Goal: Transaction & Acquisition: Obtain resource

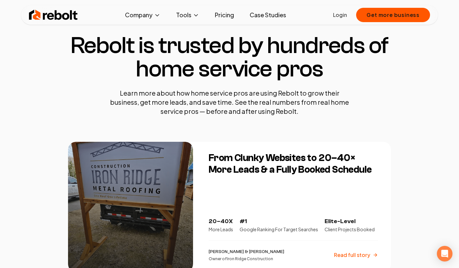
scroll to position [18, 0]
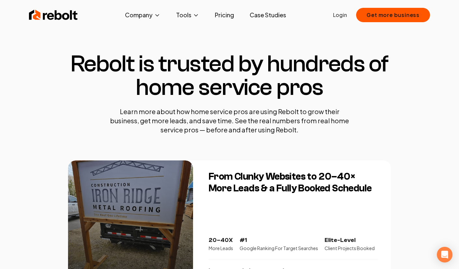
click at [48, 12] on img at bounding box center [53, 14] width 49 height 13
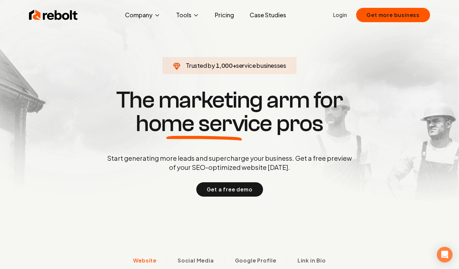
click at [133, 39] on span "About" at bounding box center [130, 38] width 16 height 8
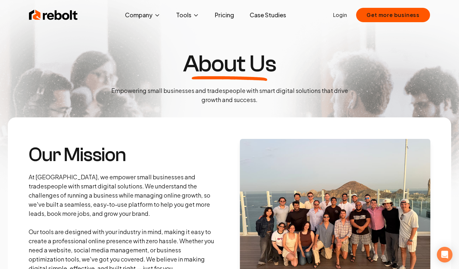
click at [132, 54] on span "Blog" at bounding box center [128, 54] width 12 height 8
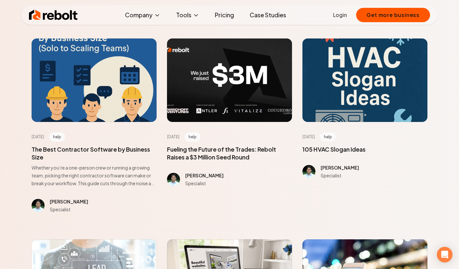
scroll to position [84, 0]
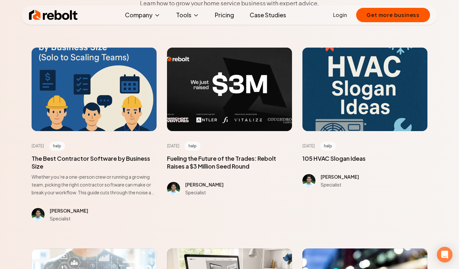
click at [224, 14] on link "Pricing" at bounding box center [225, 14] width 30 height 13
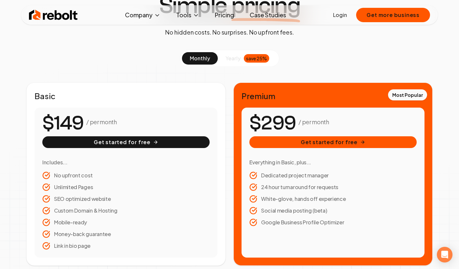
scroll to position [63, 0]
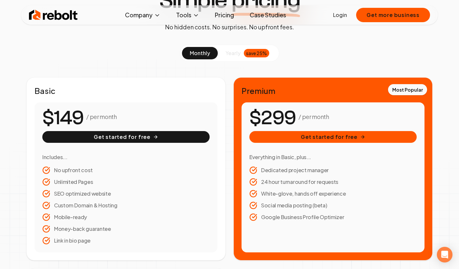
click at [269, 13] on link "Case Studies" at bounding box center [268, 14] width 47 height 13
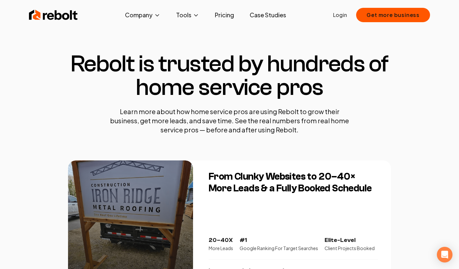
click at [269, 13] on link "Case Studies" at bounding box center [268, 14] width 47 height 13
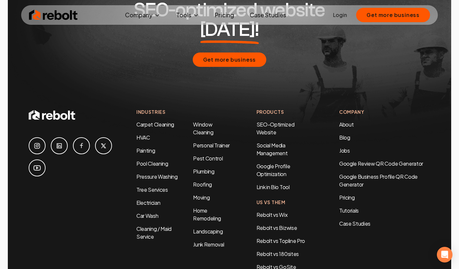
scroll to position [1381, 0]
click at [147, 224] on li "Cleaning / Maid Service" at bounding box center [159, 232] width 46 height 16
click at [146, 225] on link "Cleaning / Maid Service" at bounding box center [153, 232] width 35 height 15
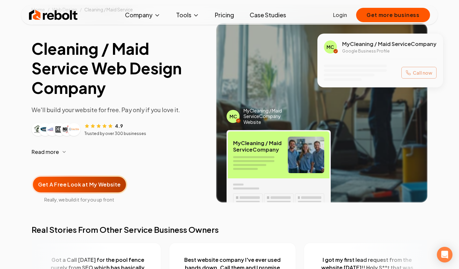
scroll to position [55, 0]
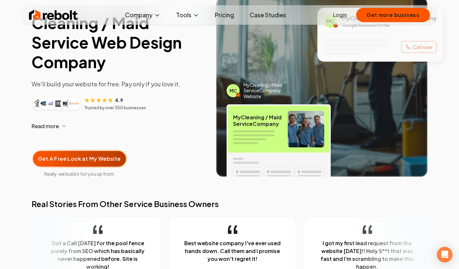
click at [79, 162] on span "Get A Free Look at My Website" at bounding box center [79, 159] width 83 height 8
click at [392, 15] on button "Get more business" at bounding box center [393, 15] width 74 height 14
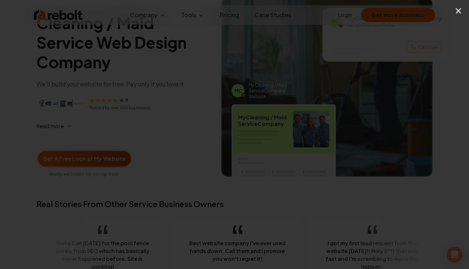
click at [392, 15] on div "×" at bounding box center [234, 134] width 469 height 269
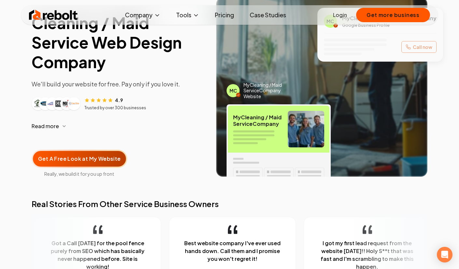
click at [392, 15] on button "Get more business" at bounding box center [393, 15] width 74 height 14
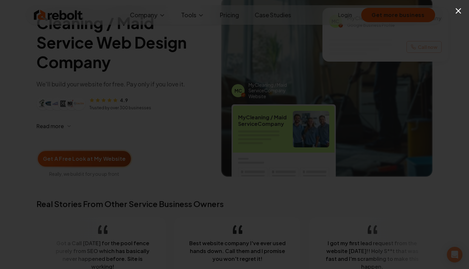
click at [458, 12] on button "×" at bounding box center [458, 10] width 8 height 15
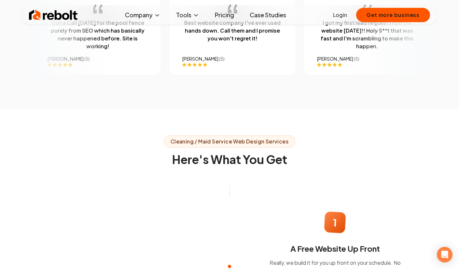
scroll to position [370, 0]
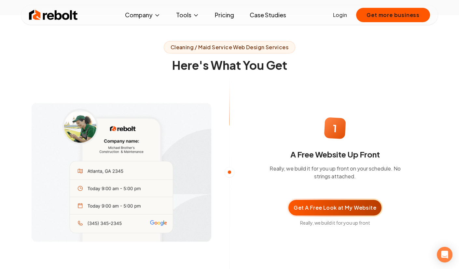
click at [395, 17] on button "Get more business" at bounding box center [393, 15] width 74 height 14
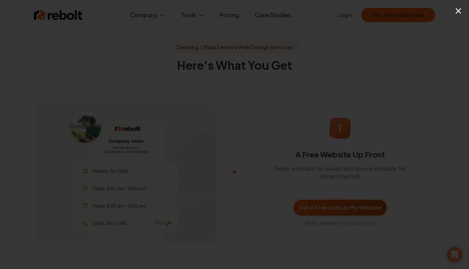
click at [456, 12] on button "×" at bounding box center [458, 10] width 8 height 15
